Goal: Task Accomplishment & Management: Complete application form

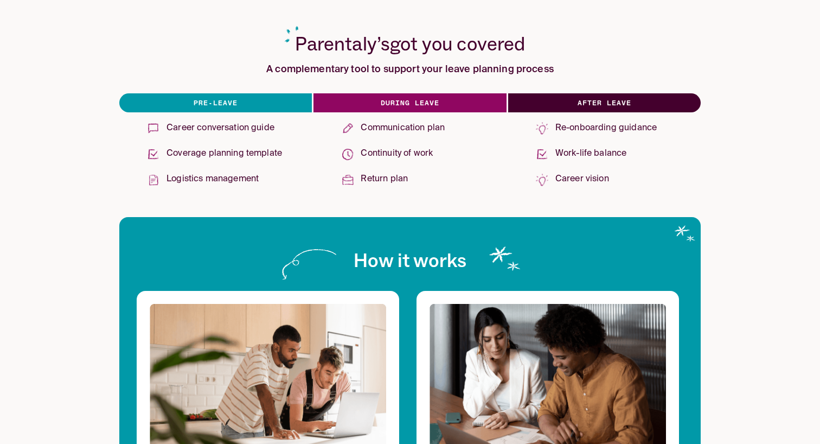
scroll to position [421, 0]
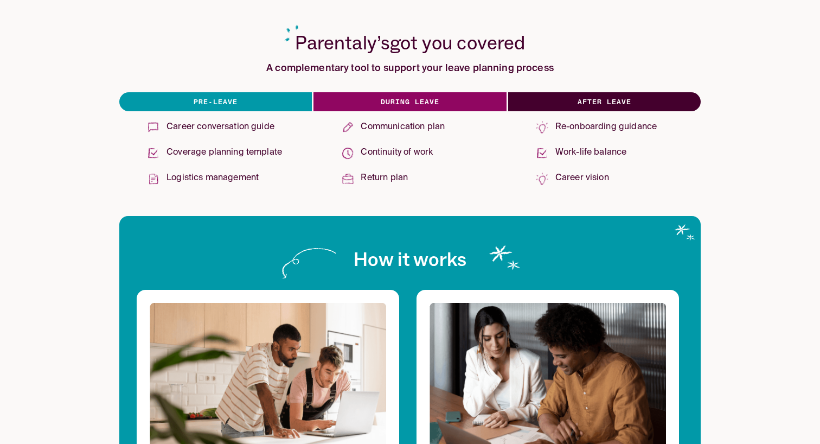
click at [258, 154] on p "Coverage planning template" at bounding box center [225, 152] width 116 height 15
click at [156, 154] on img at bounding box center [153, 152] width 13 height 13
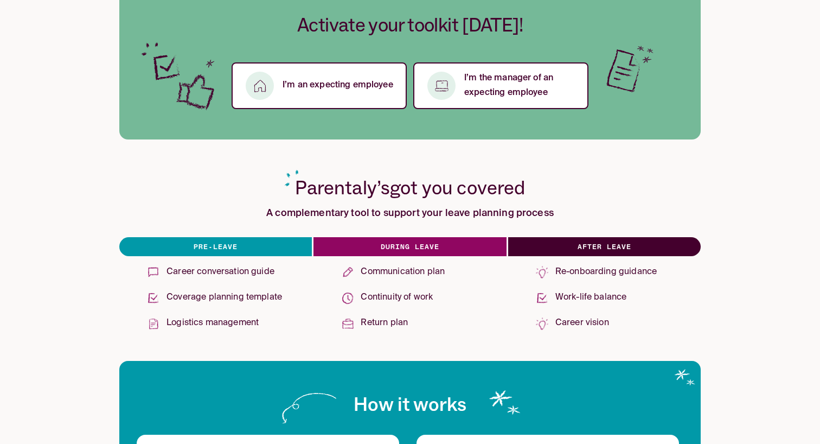
scroll to position [0, 0]
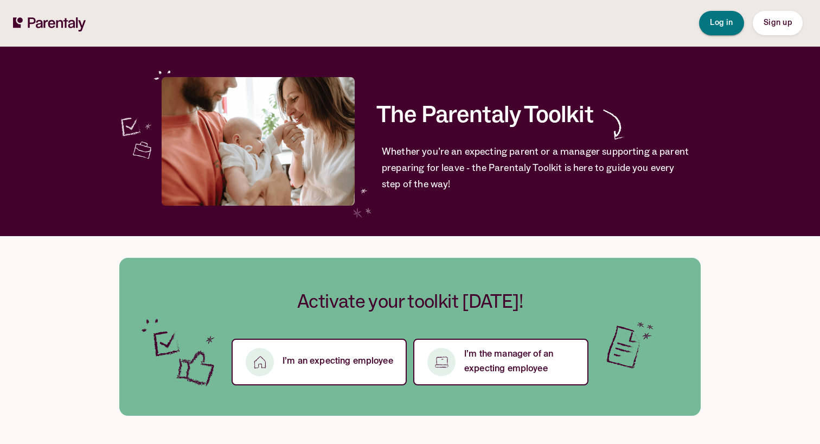
click at [709, 33] on button "Log in" at bounding box center [721, 23] width 45 height 24
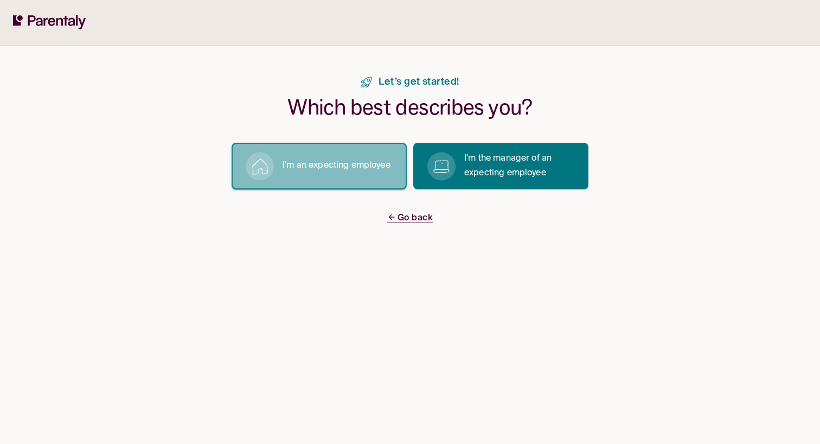
click at [345, 168] on p "I’m an expecting employee" at bounding box center [337, 165] width 108 height 15
